Goal: Task Accomplishment & Management: Use online tool/utility

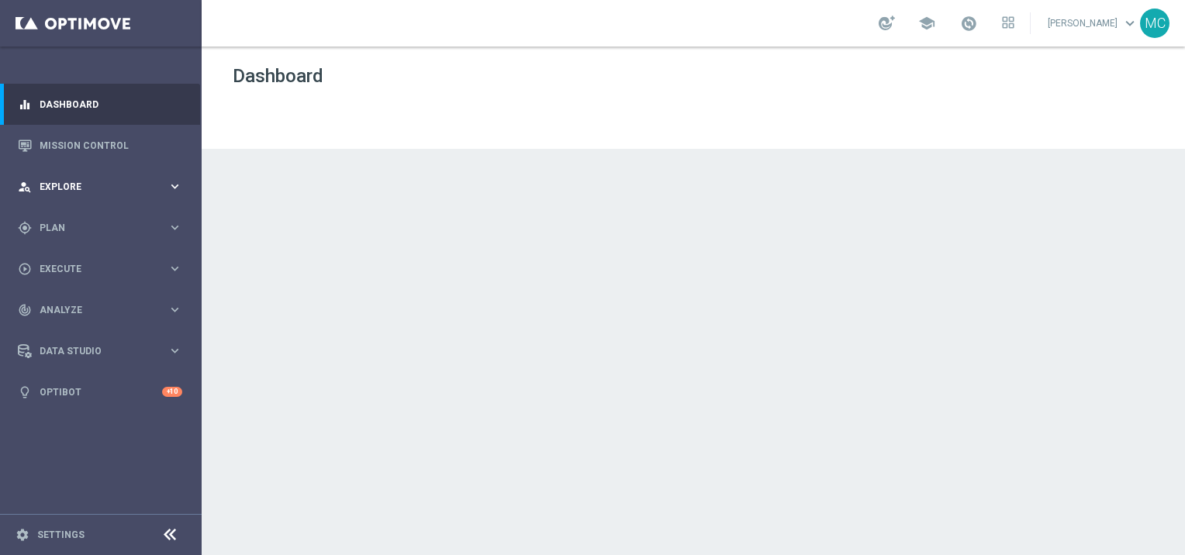
click at [99, 193] on div "person_search Explore keyboard_arrow_right" at bounding box center [100, 186] width 200 height 41
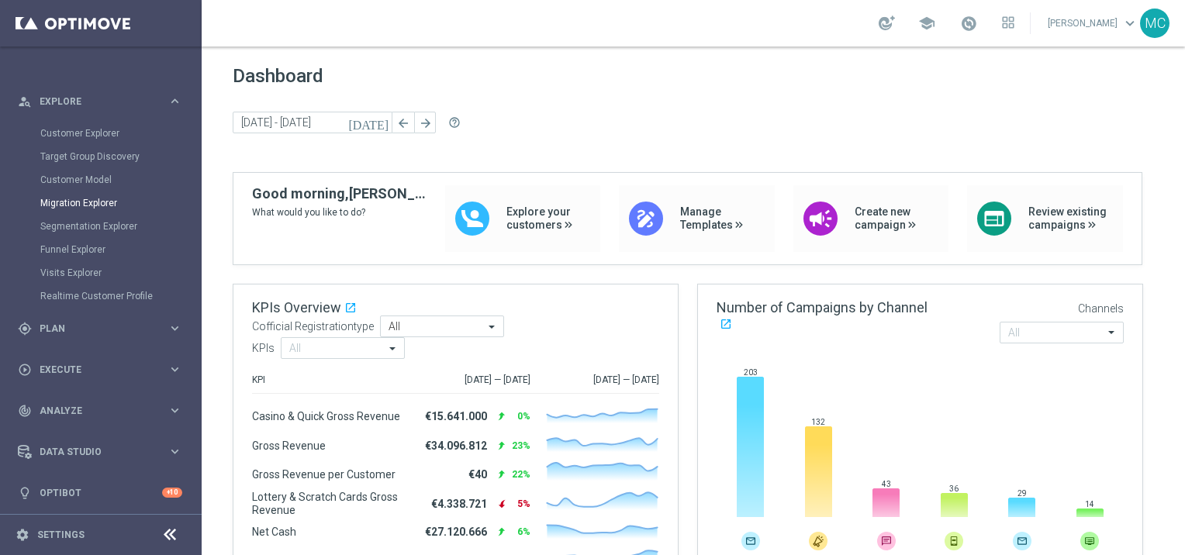
scroll to position [88, 0]
click at [68, 377] on div "play_circle_outline Execute keyboard_arrow_right" at bounding box center [100, 367] width 200 height 41
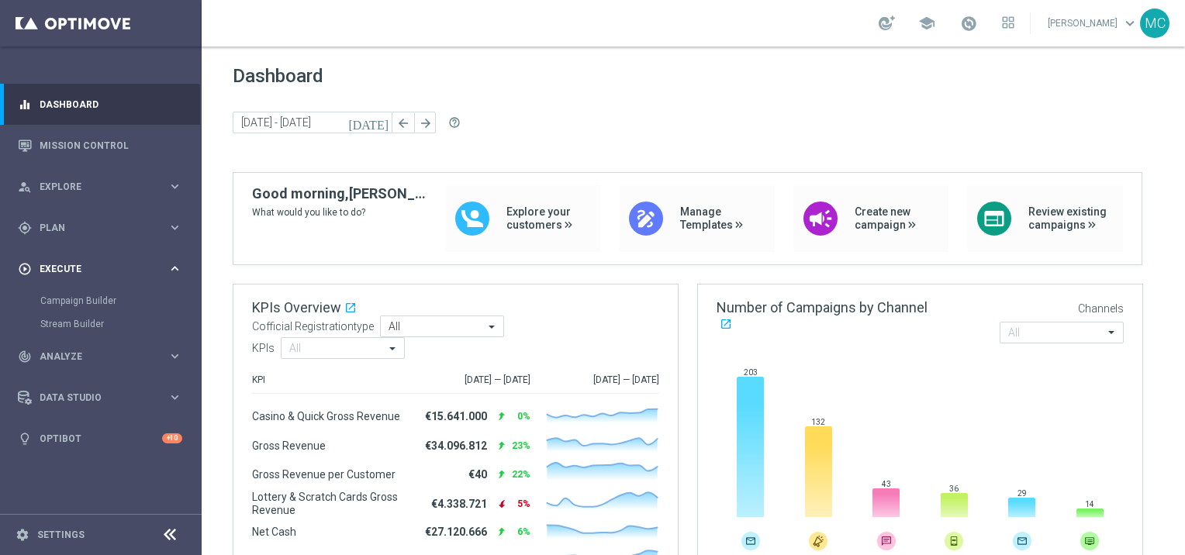
scroll to position [0, 0]
click at [54, 230] on span "Plan" at bounding box center [104, 227] width 128 height 9
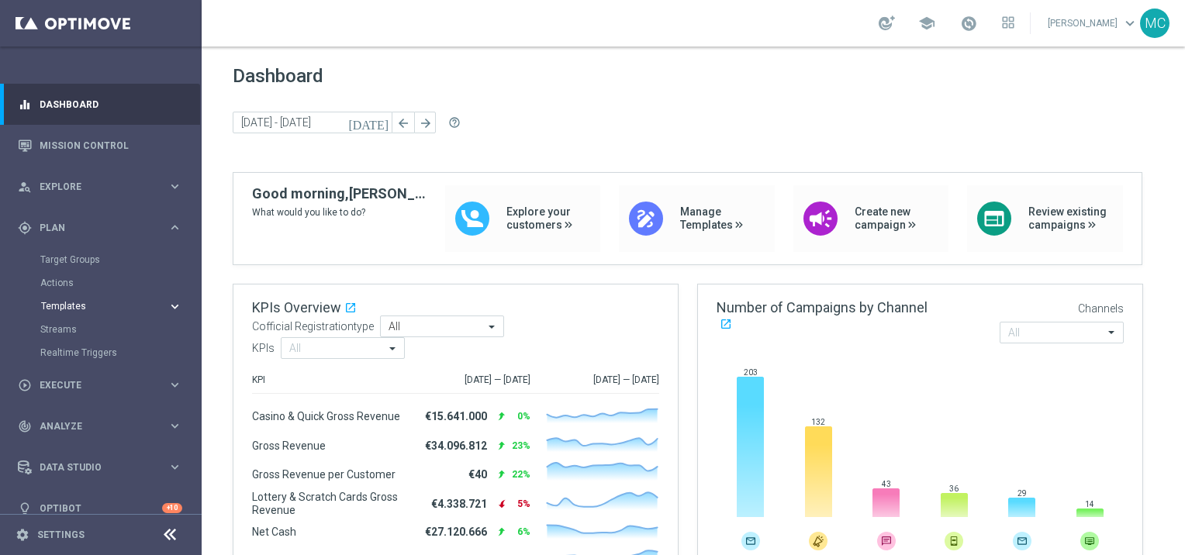
click at [78, 306] on span "Templates" at bounding box center [96, 306] width 111 height 9
click at [78, 325] on link "Optimail" at bounding box center [104, 330] width 113 height 12
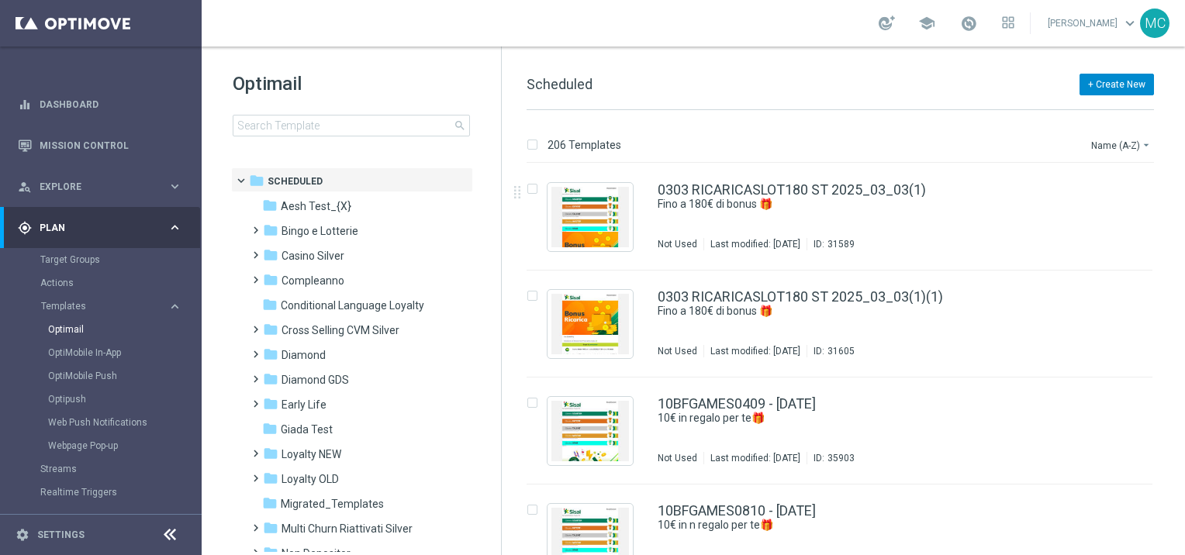
click at [1109, 88] on button "+ Create New" at bounding box center [1117, 85] width 74 height 22
click at [1083, 116] on span "New Template" at bounding box center [1074, 112] width 62 height 11
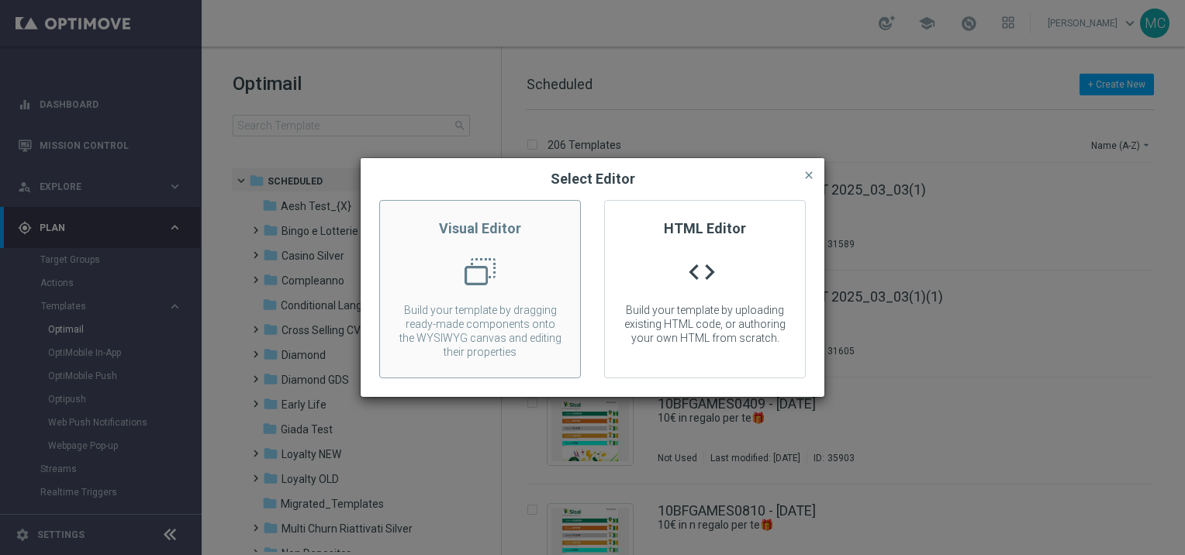
click at [538, 272] on div at bounding box center [480, 278] width 200 height 43
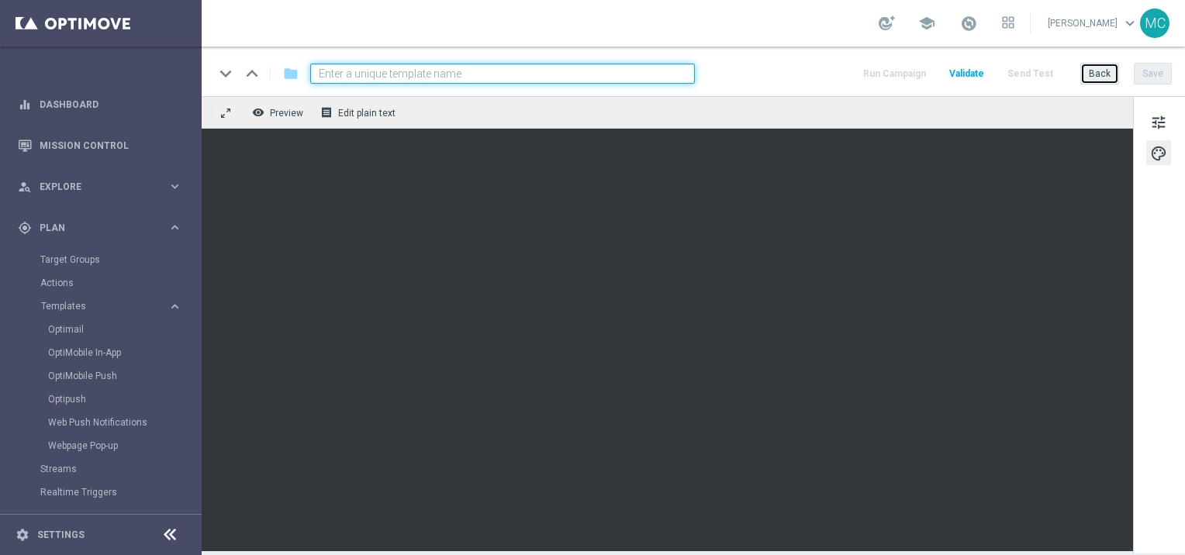
click at [1088, 81] on button "Back" at bounding box center [1100, 74] width 39 height 22
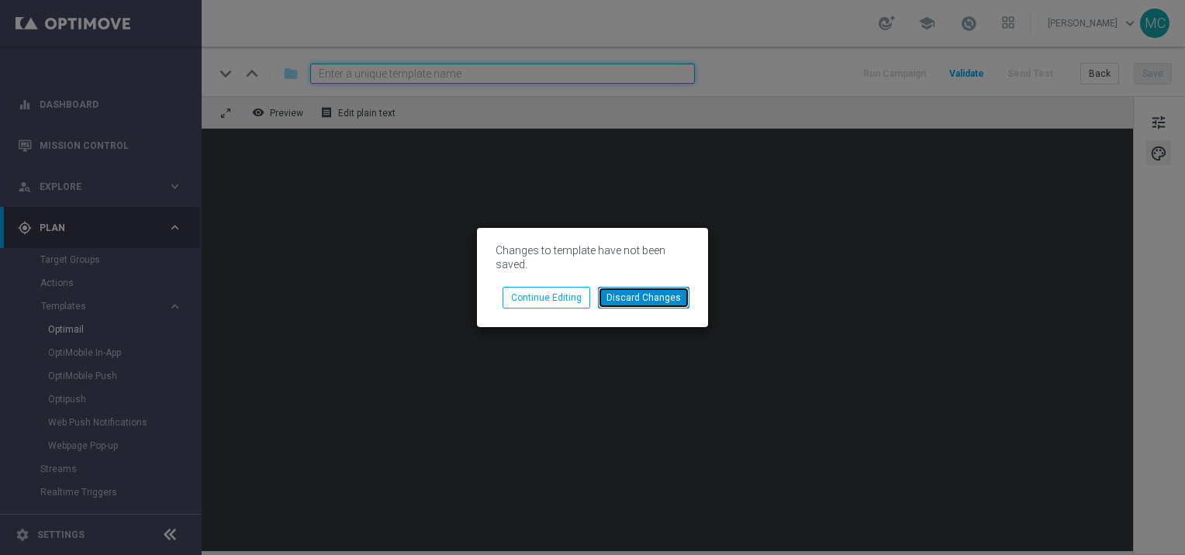
click at [629, 300] on button "Discard Changes" at bounding box center [644, 298] width 92 height 22
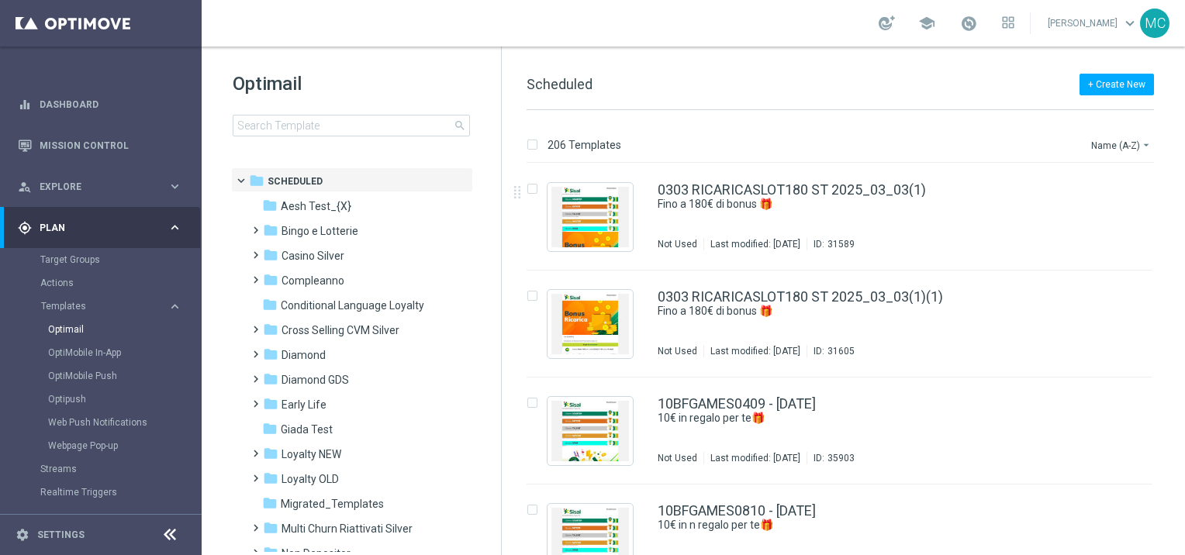
click at [407, 64] on div "Optimail search folder 1 Folder folder Scheduled more_vert folder Aesh Test_{X}…" at bounding box center [351, 143] width 299 height 192
